Goal: Find specific page/section

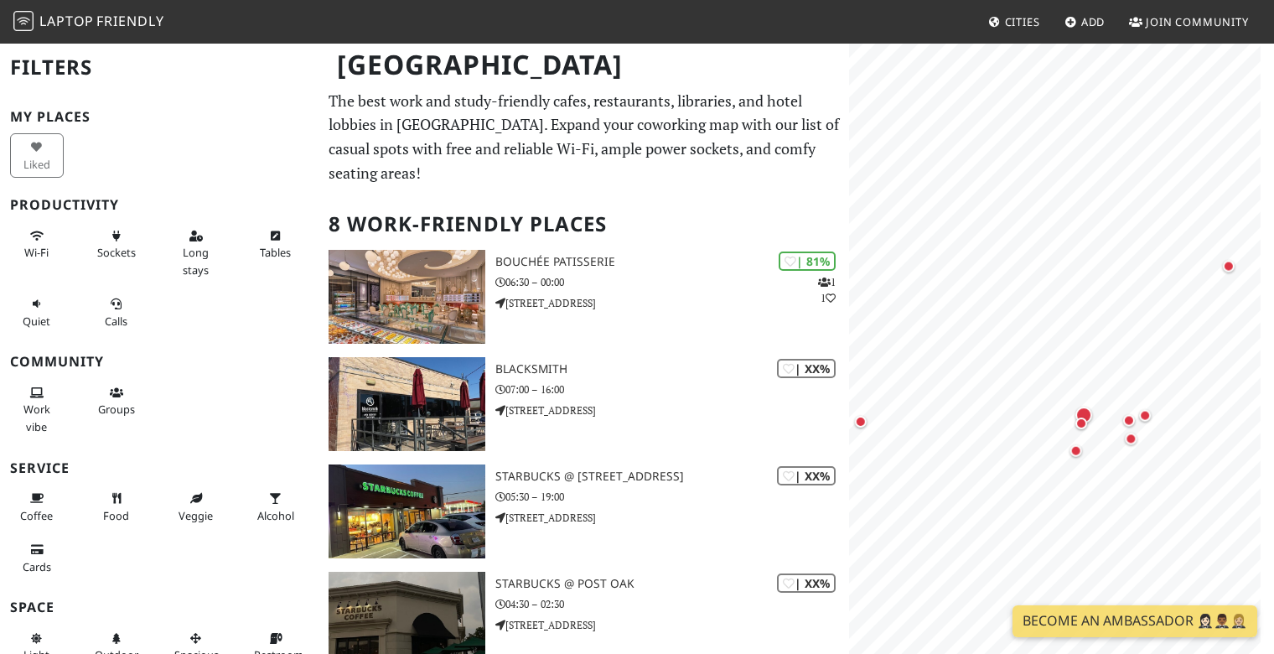
scroll to position [80, 0]
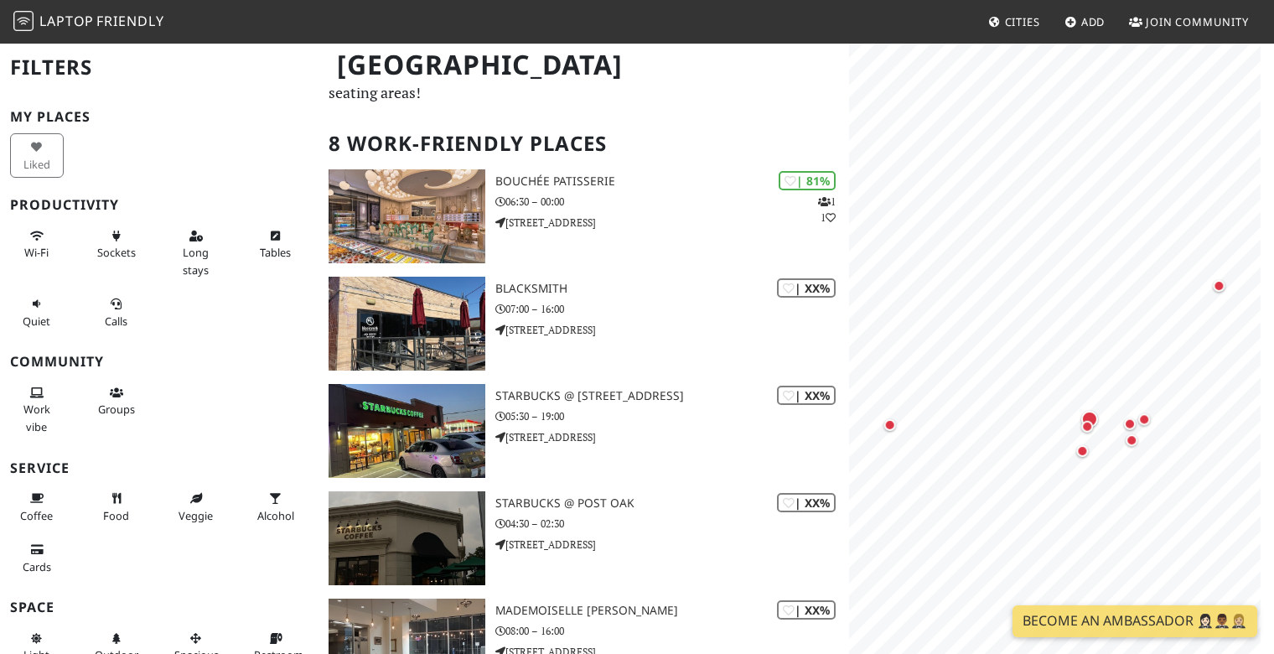
click at [1274, 179] on html "Laptop Friendly Cities Add Join Community Houston Filters My Places Liked Produ…" at bounding box center [637, 247] width 1274 height 654
click at [201, 246] on button "Long stays" at bounding box center [196, 252] width 54 height 61
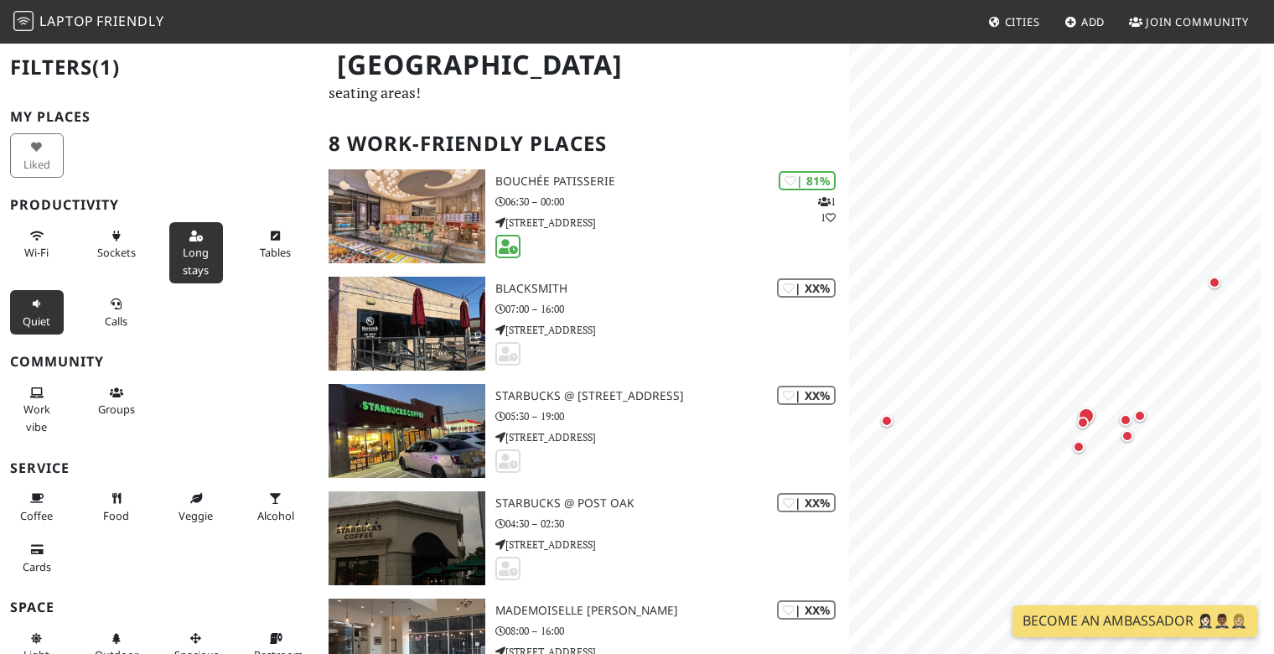
click at [39, 319] on span "Quiet" at bounding box center [37, 321] width 28 height 15
click at [33, 252] on span "Wi-Fi" at bounding box center [36, 252] width 24 height 15
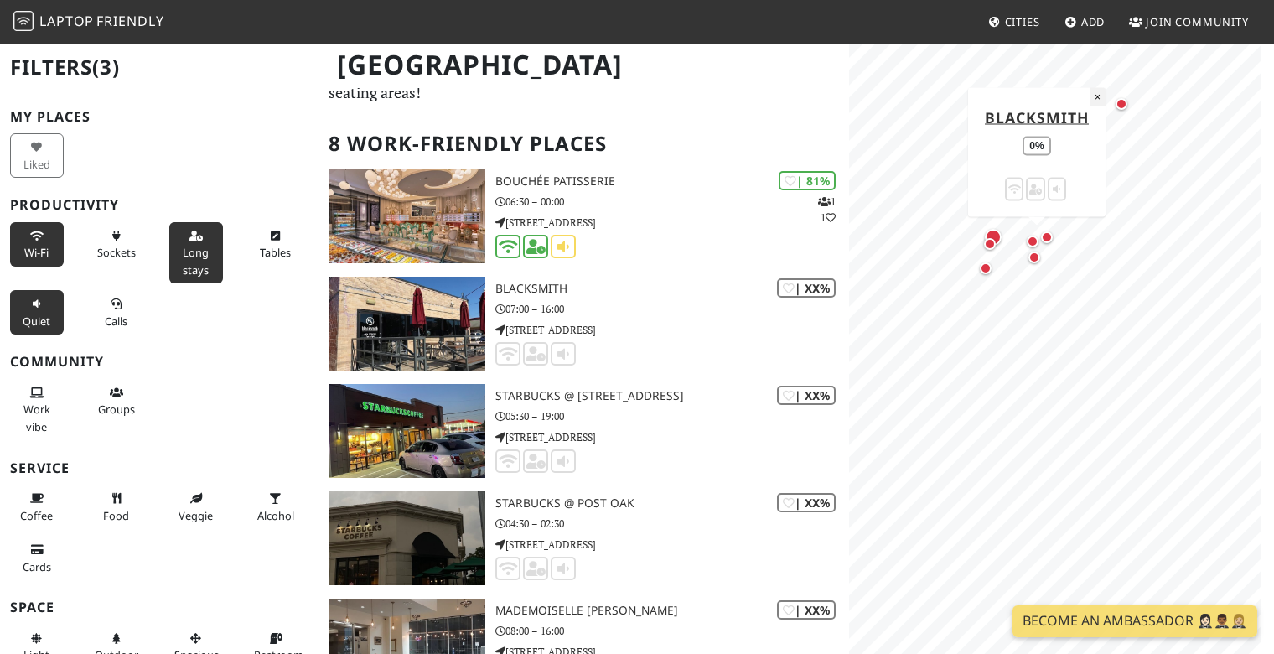
click at [1098, 95] on button "×" at bounding box center [1098, 96] width 16 height 18
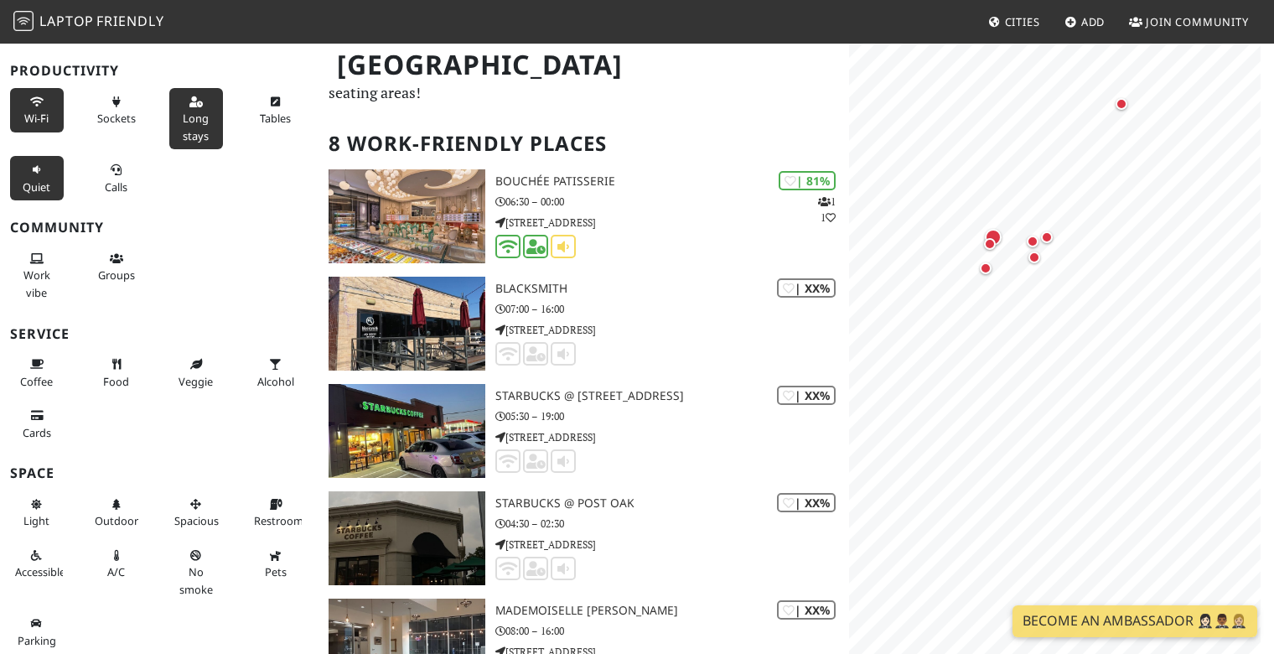
scroll to position [0, 0]
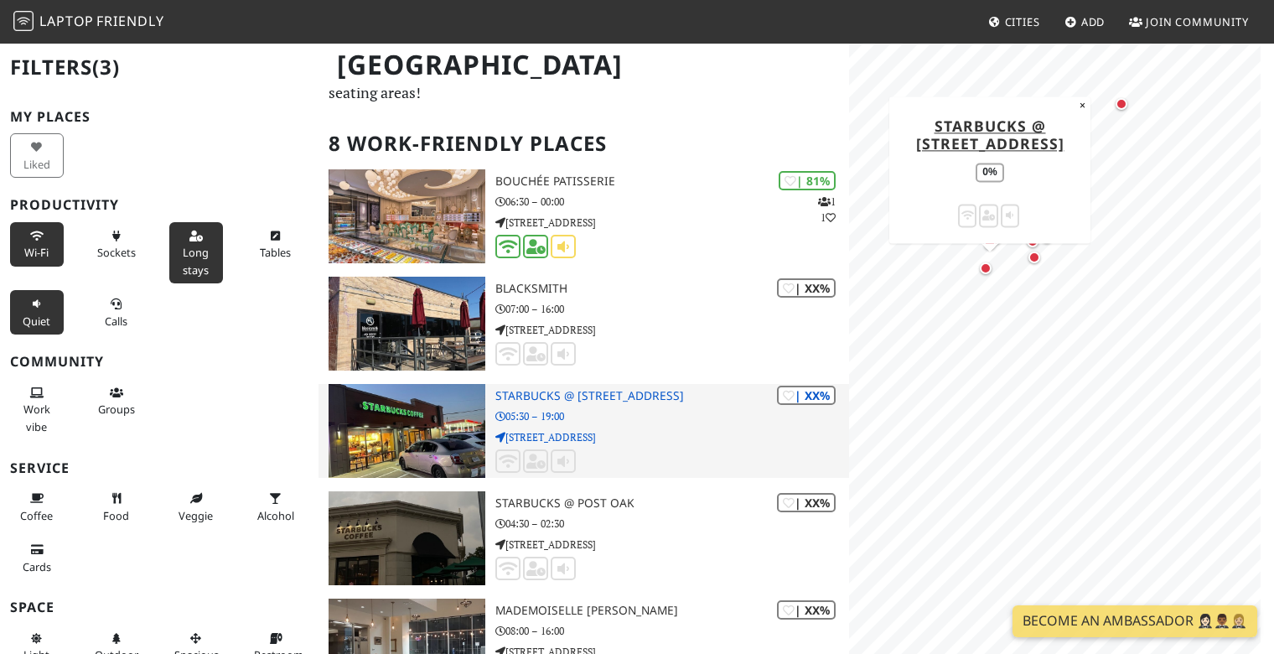
click at [359, 384] on img at bounding box center [407, 431] width 157 height 94
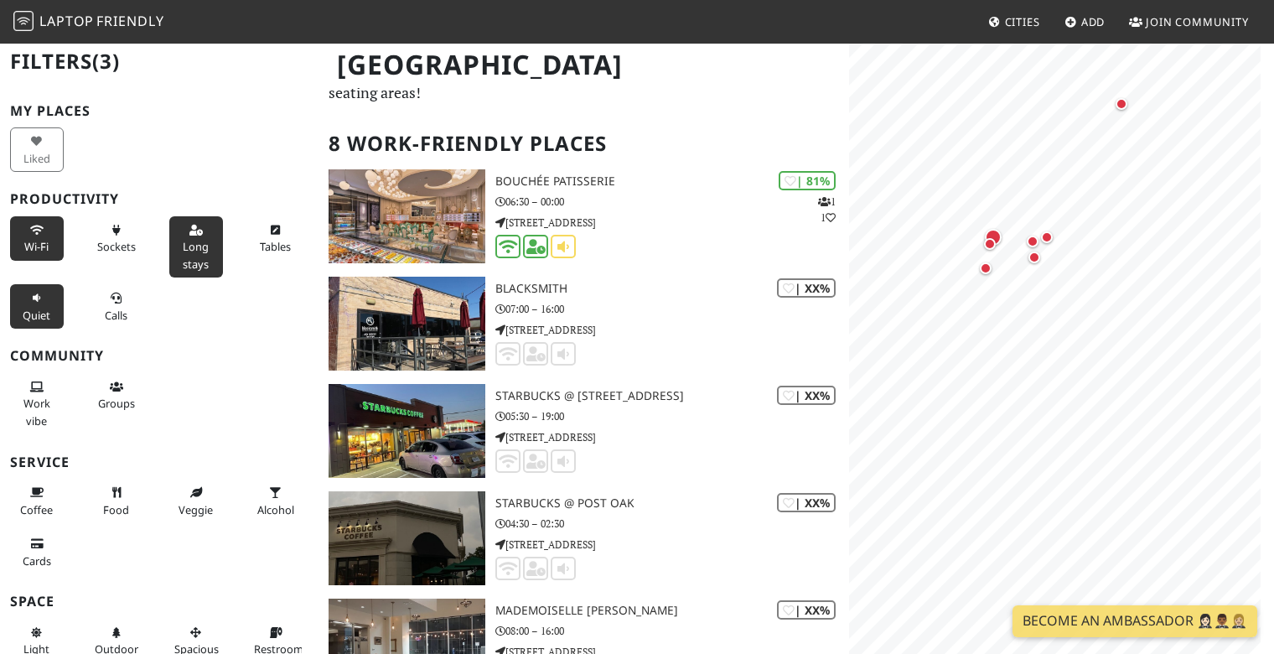
scroll to position [3, 0]
click at [188, 239] on button "Long stays" at bounding box center [196, 249] width 54 height 61
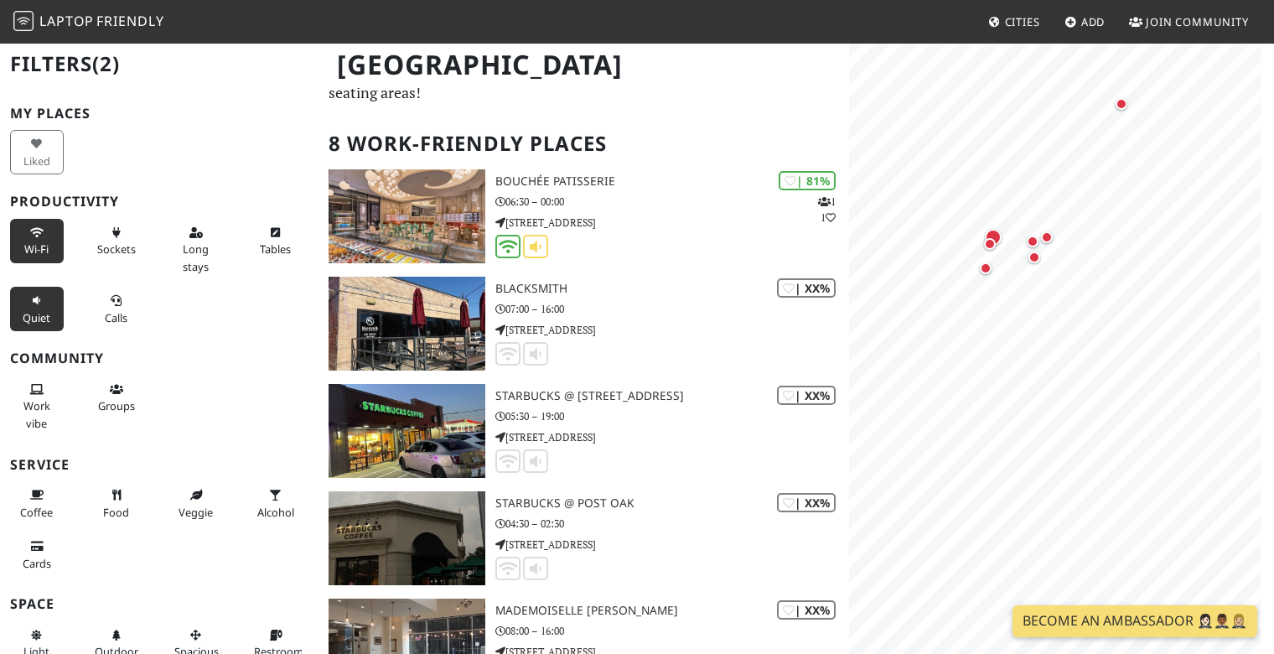
click at [44, 303] on button "Quiet" at bounding box center [37, 309] width 54 height 44
